Goal: Navigation & Orientation: Go to known website

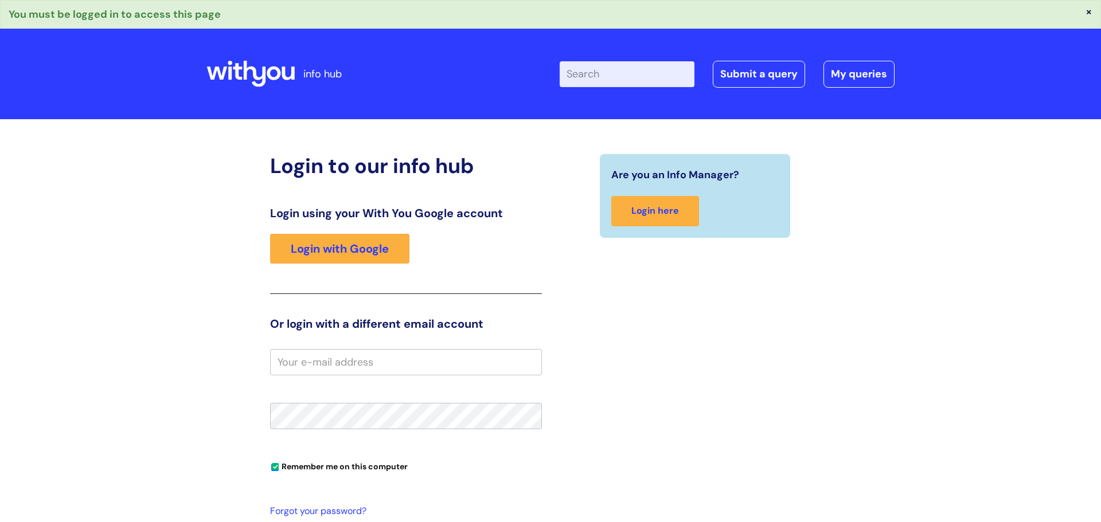
click at [1088, 13] on button "×" at bounding box center [1088, 11] width 7 height 10
